Goal: Communication & Community: Answer question/provide support

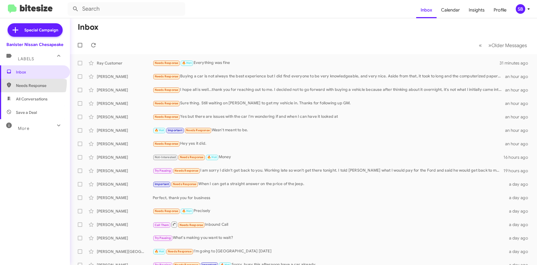
click at [32, 83] on span "Needs Response" at bounding box center [40, 86] width 48 height 6
type input "in:needs-response"
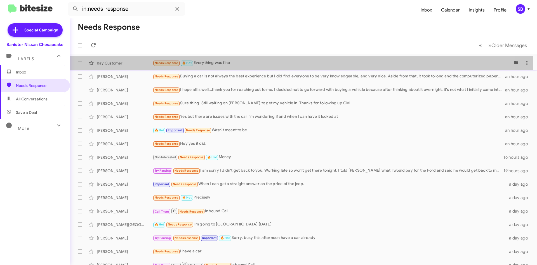
click at [240, 60] on div "Needs Response 🔥 Hot Everything was fine" at bounding box center [332, 63] width 358 height 6
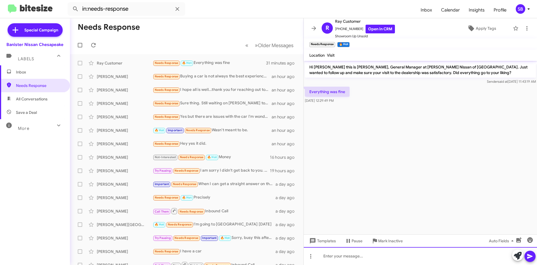
click at [339, 259] on div at bounding box center [420, 256] width 233 height 18
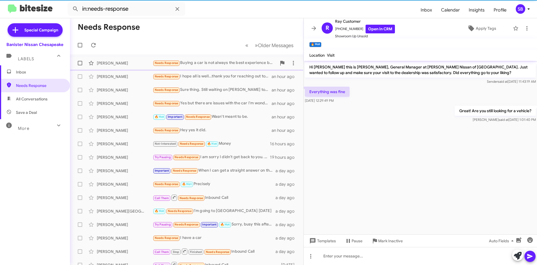
click at [216, 61] on div "Needs Response Buying a car is not always the best experience but I did find ev…" at bounding box center [215, 63] width 124 height 6
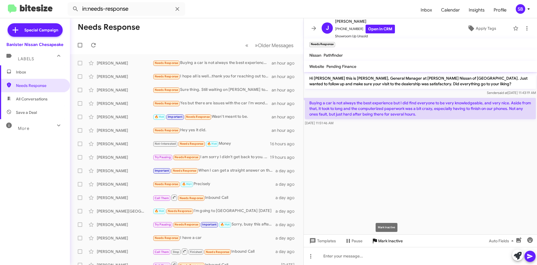
click at [386, 240] on span "Mark Inactive" at bounding box center [390, 240] width 25 height 10
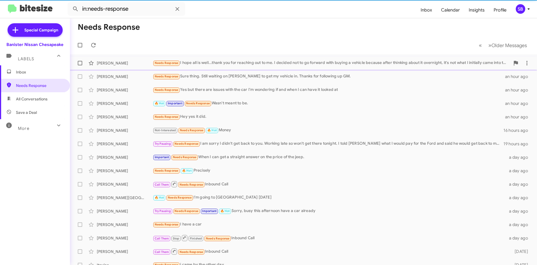
click at [226, 62] on div "Needs Response I hope all is well...thank you for reaching out to me. I decided…" at bounding box center [332, 63] width 358 height 6
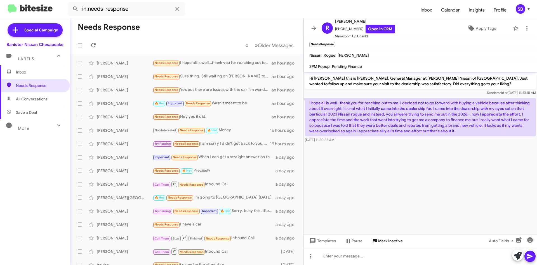
click at [387, 242] on span "Mark Inactive" at bounding box center [390, 240] width 25 height 10
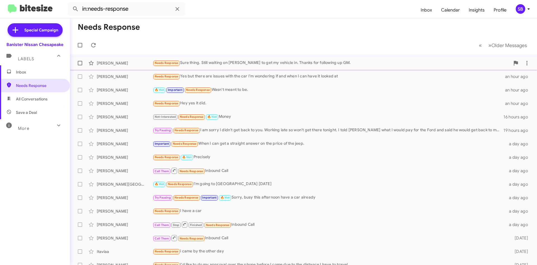
click at [222, 60] on div "Needs Response Sure thing. Still waiting on [PERSON_NAME] to get my vehicle in.…" at bounding box center [332, 63] width 358 height 6
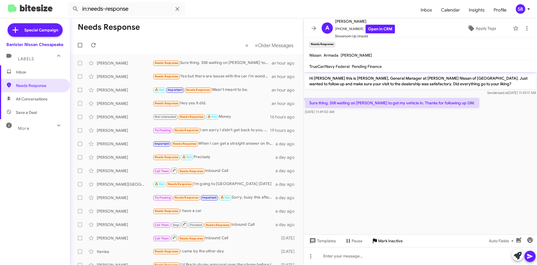
click at [384, 241] on span "Mark Inactive" at bounding box center [390, 240] width 25 height 10
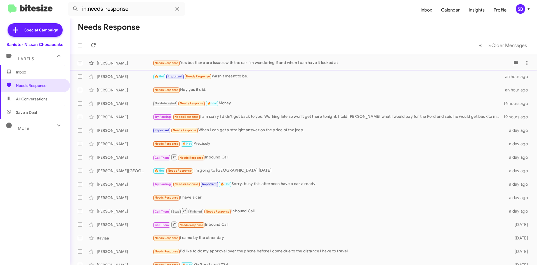
click at [225, 60] on div "Needs Response Yes but there are issues with the car I'm wondering if and when …" at bounding box center [332, 63] width 358 height 6
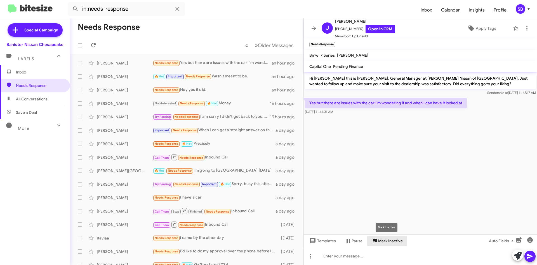
click at [388, 238] on span "Mark Inactive" at bounding box center [390, 240] width 25 height 10
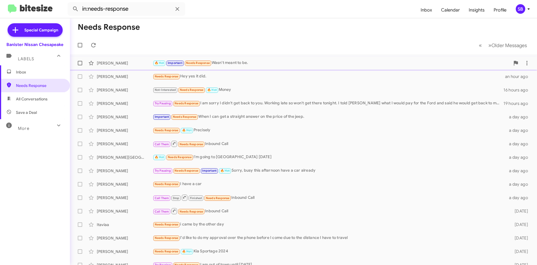
click at [256, 63] on div "🔥 Hot Important Needs Response Wasn't meant to be." at bounding box center [332, 63] width 358 height 6
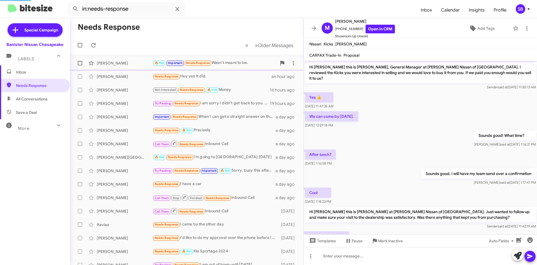
scroll to position [22, 0]
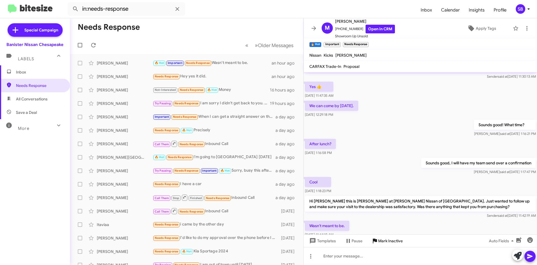
click at [384, 243] on span "Mark Inactive" at bounding box center [390, 240] width 25 height 10
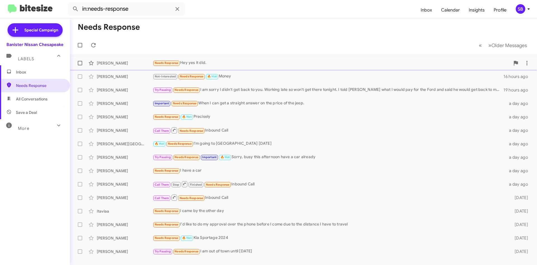
click at [233, 64] on div "Needs Response Hey yes it did." at bounding box center [332, 63] width 358 height 6
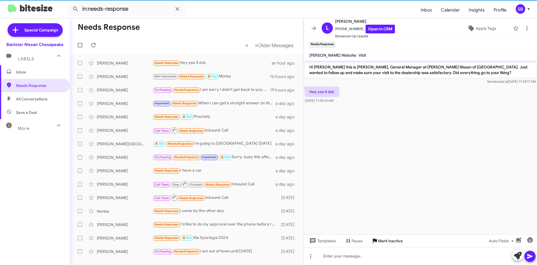
click at [387, 240] on span "Mark Inactive" at bounding box center [390, 240] width 25 height 10
